Goal: Transaction & Acquisition: Purchase product/service

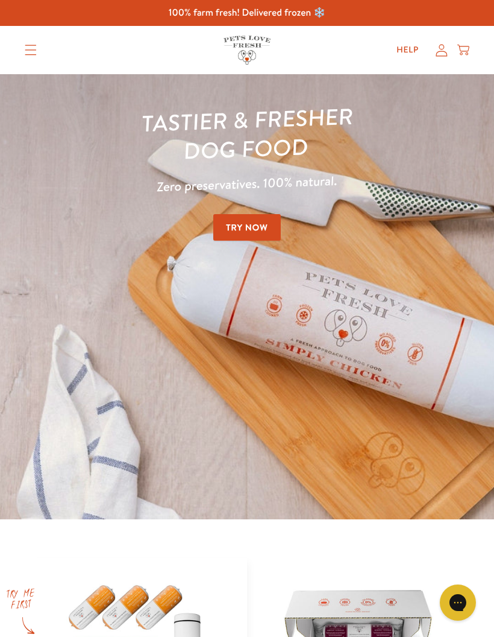
click at [31, 51] on icon "Translation missing: en.sections.header.menu" at bounding box center [31, 50] width 12 height 11
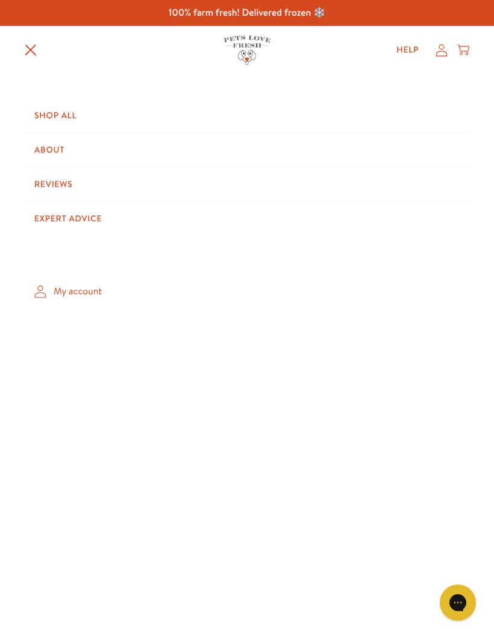
click at [96, 296] on link "My account" at bounding box center [247, 292] width 445 height 36
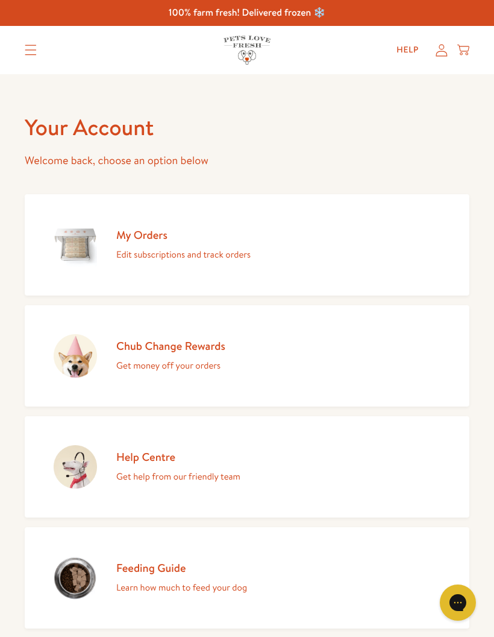
click at [199, 361] on p "Get money off your orders" at bounding box center [170, 365] width 109 height 16
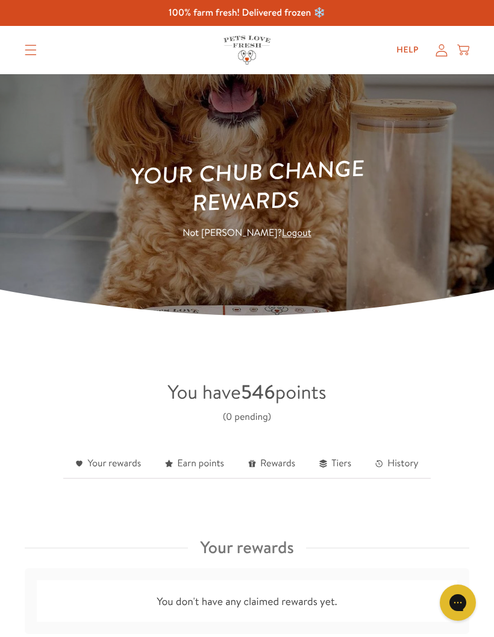
click at [108, 471] on link "Your rewards" at bounding box center [108, 464] width 90 height 30
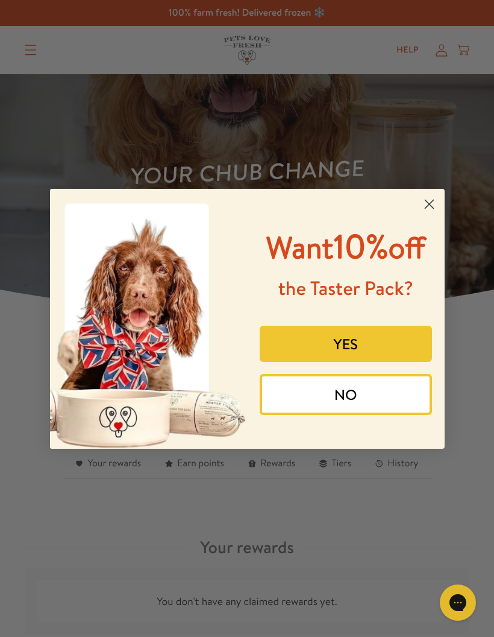
click at [432, 195] on circle "Close dialog" at bounding box center [429, 203] width 20 height 20
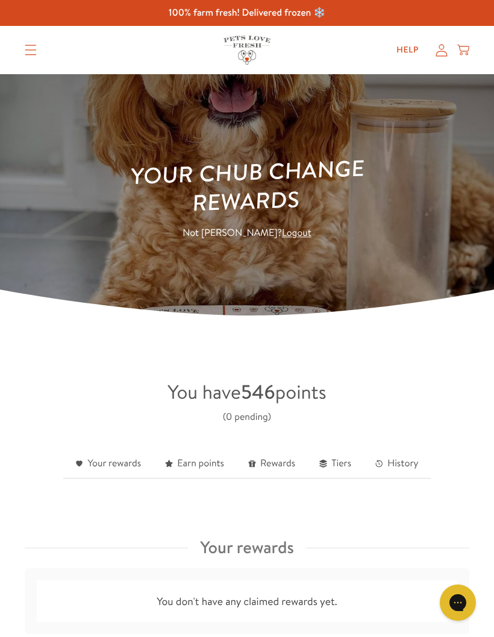
click at [288, 465] on link "Rewards" at bounding box center [271, 464] width 71 height 30
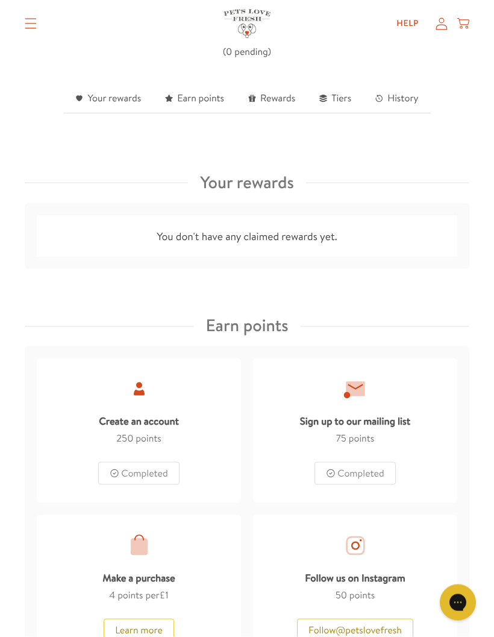
click at [37, 22] on summary "Translation missing: en.sections.header.menu" at bounding box center [30, 24] width 31 height 30
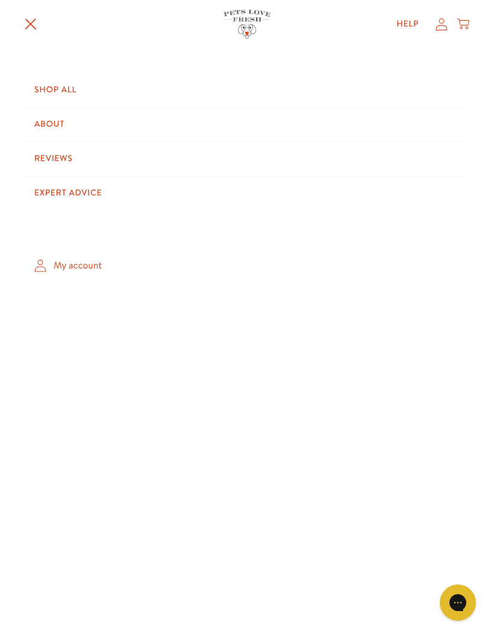
click at [81, 87] on link "Shop All" at bounding box center [247, 90] width 445 height 34
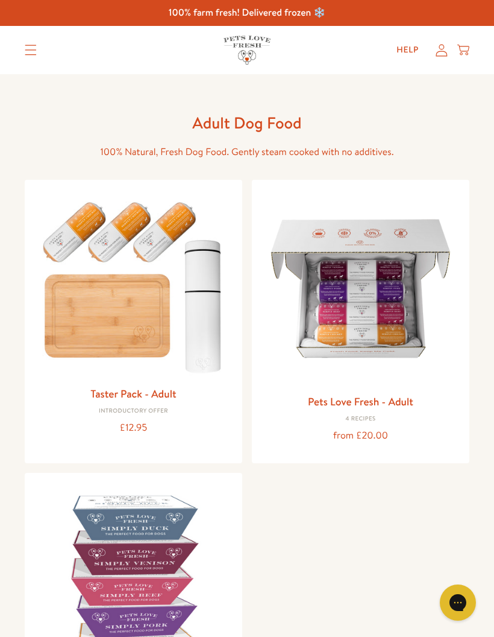
click at [404, 404] on link "Pets Love Fresh - Adult" at bounding box center [360, 401] width 105 height 15
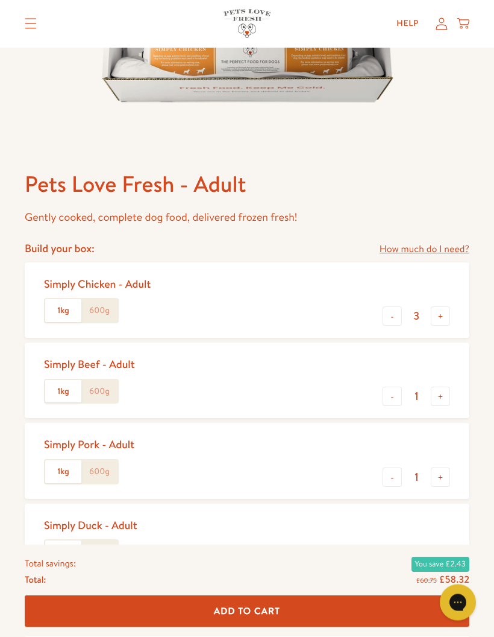
scroll to position [357, 0]
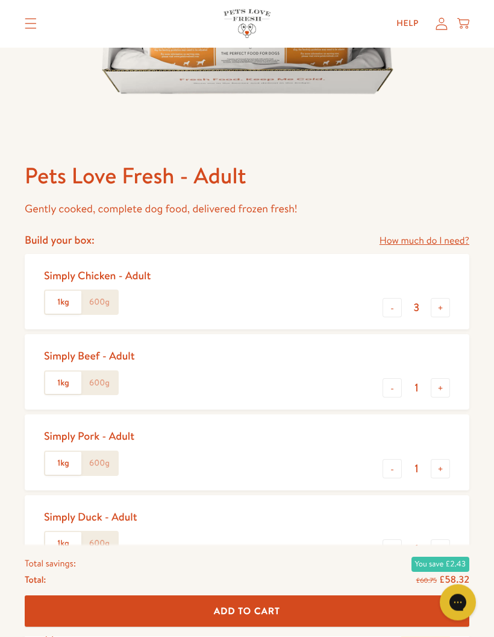
click at [394, 313] on button "-" at bounding box center [392, 307] width 19 height 19
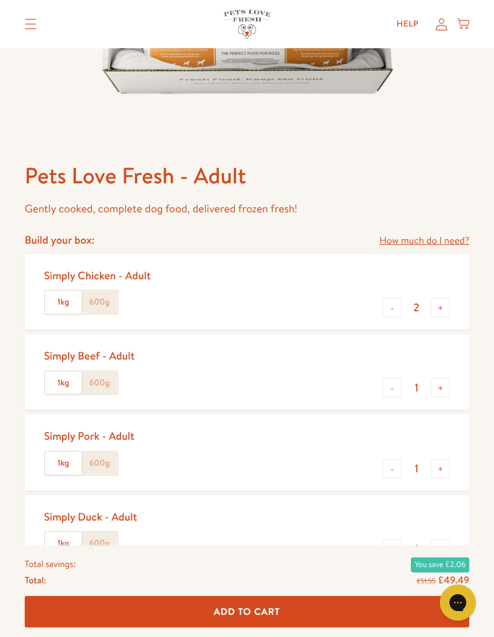
click at [393, 308] on button "-" at bounding box center [392, 307] width 19 height 19
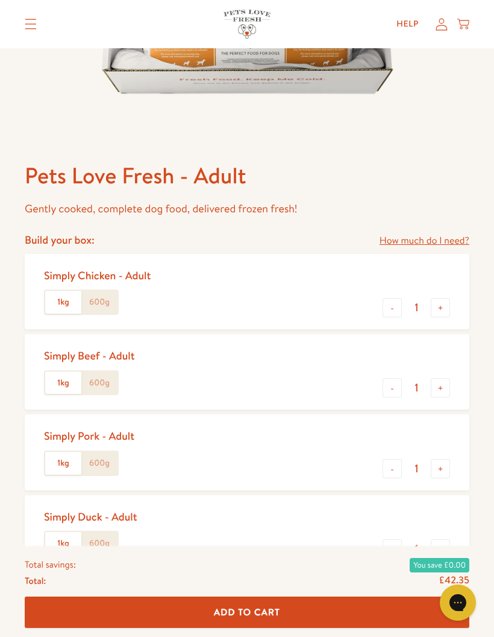
click at [393, 304] on button "-" at bounding box center [392, 307] width 19 height 19
type input "0"
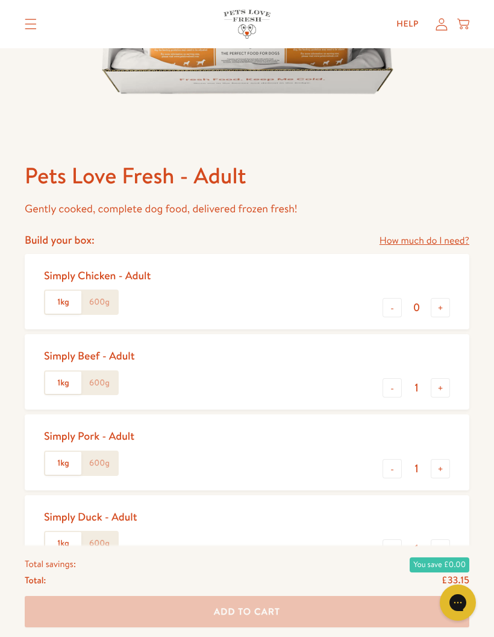
click at [449, 388] on button "+" at bounding box center [440, 387] width 19 height 19
type input "2"
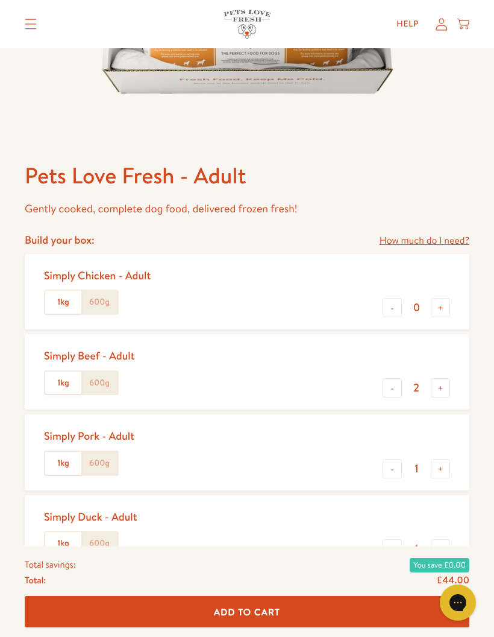
click at [448, 549] on button "+" at bounding box center [440, 548] width 19 height 19
type input "2"
click at [396, 472] on button "-" at bounding box center [392, 468] width 19 height 19
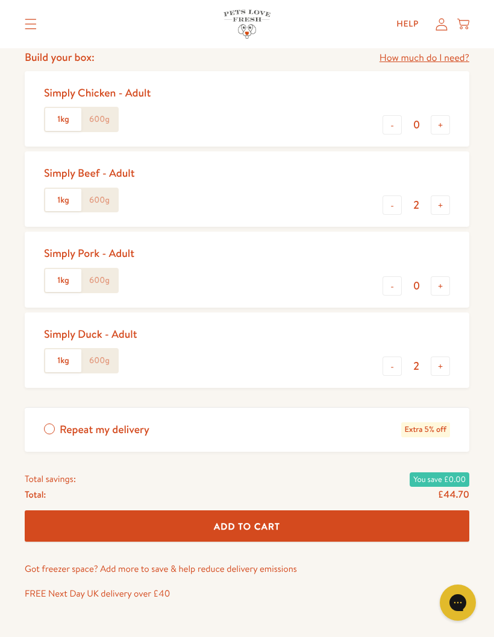
scroll to position [540, 0]
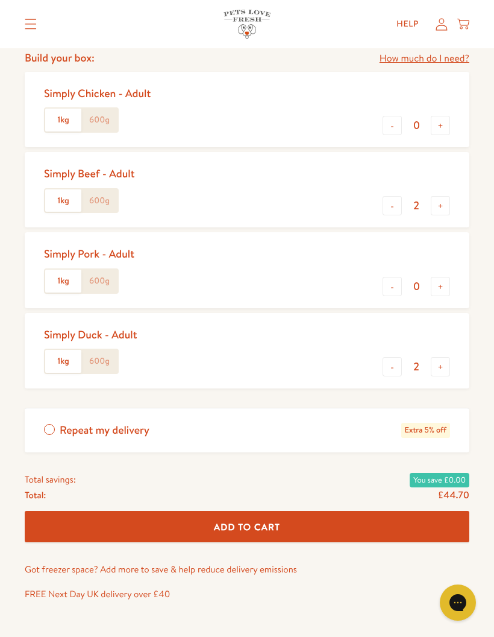
click at [448, 283] on button "+" at bounding box center [440, 286] width 19 height 19
type input "1"
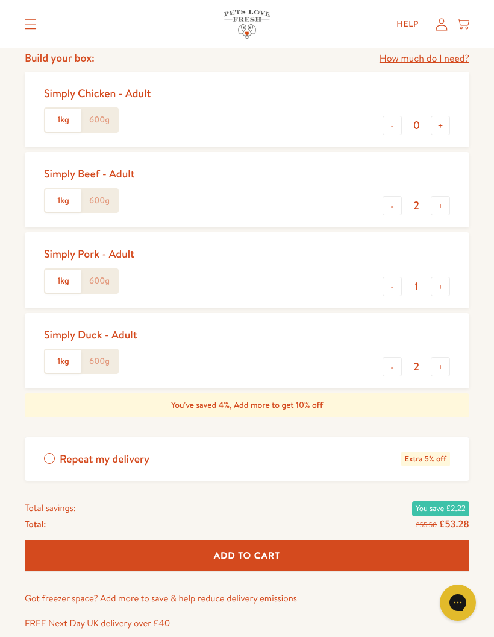
click at [392, 366] on button "-" at bounding box center [392, 366] width 19 height 19
type input "1"
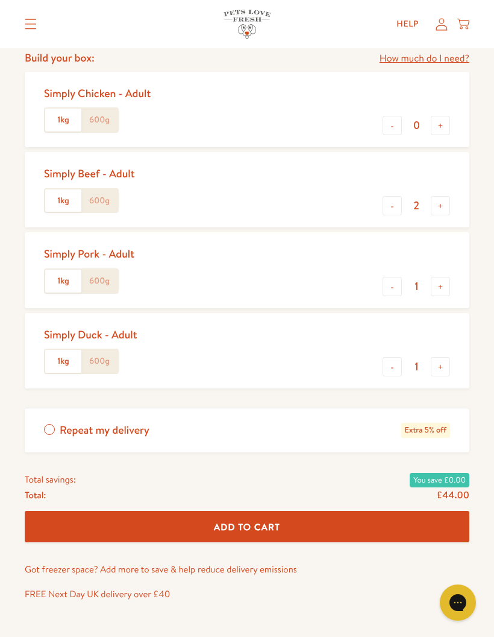
click at [374, 526] on button "Add To Cart" at bounding box center [247, 527] width 445 height 32
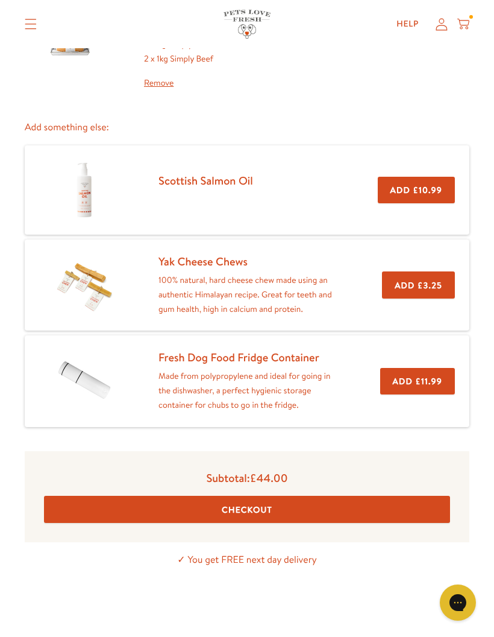
scroll to position [149, 0]
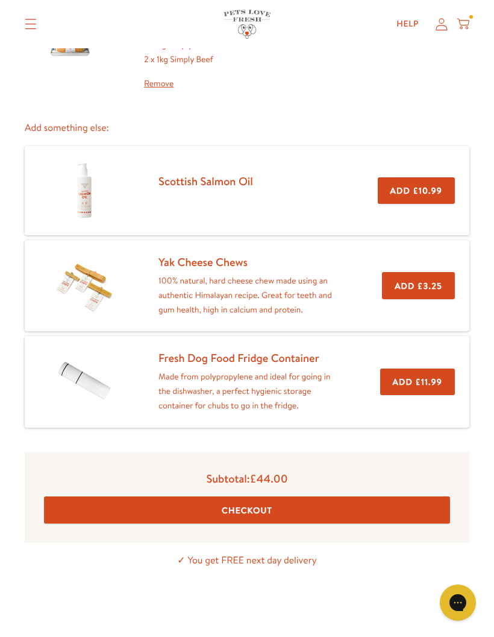
click at [330, 509] on button "Checkout" at bounding box center [247, 509] width 406 height 27
